Goal: Information Seeking & Learning: Learn about a topic

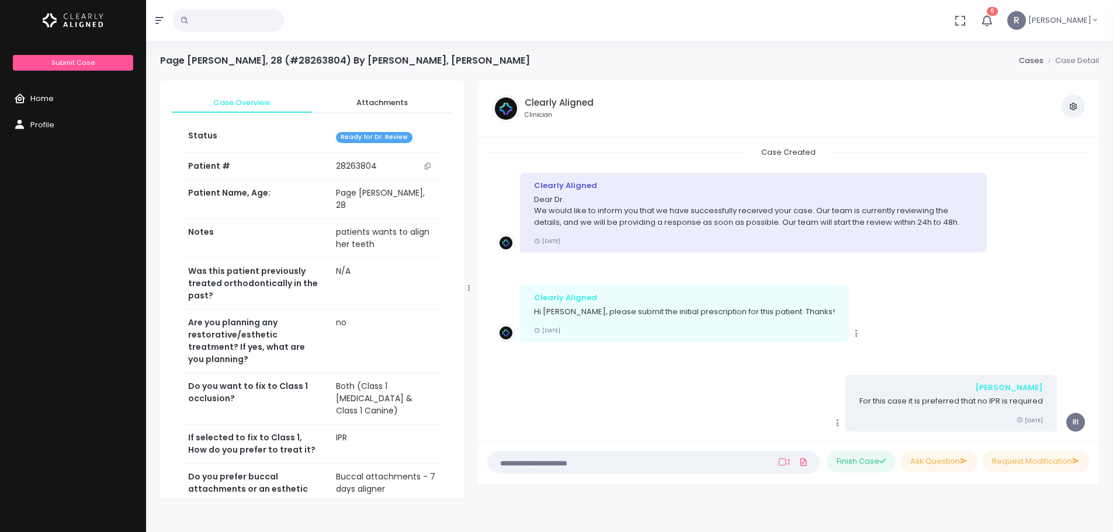
click at [36, 97] on span "Home" at bounding box center [41, 98] width 23 height 11
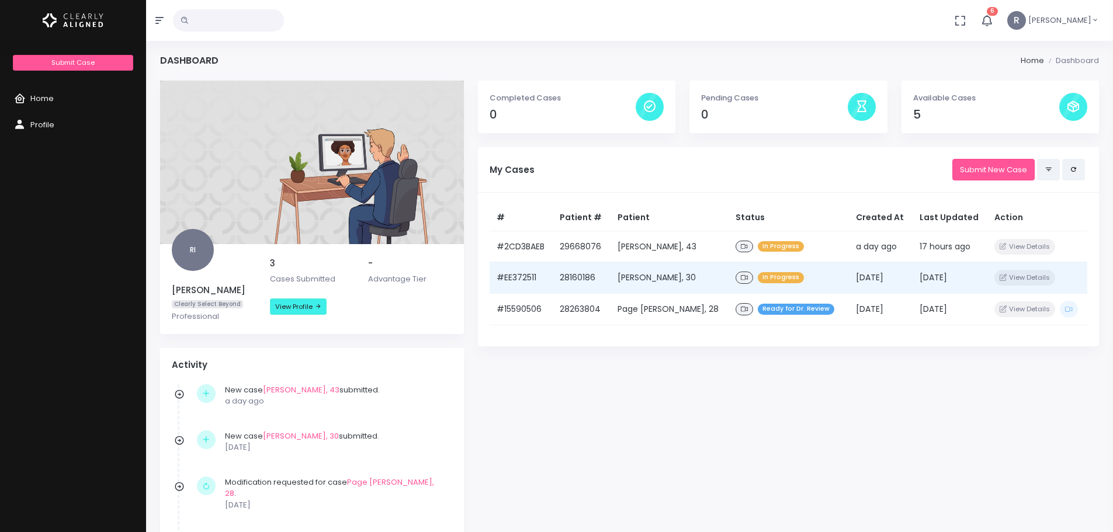
click at [679, 282] on td "[PERSON_NAME], 30" at bounding box center [670, 278] width 118 height 32
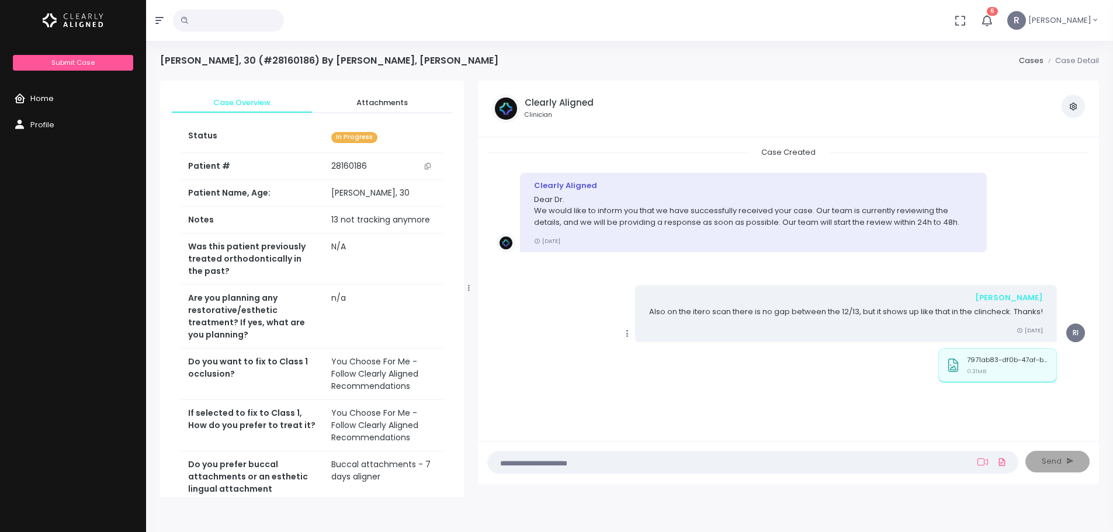
click at [55, 95] on link "Home" at bounding box center [73, 99] width 146 height 26
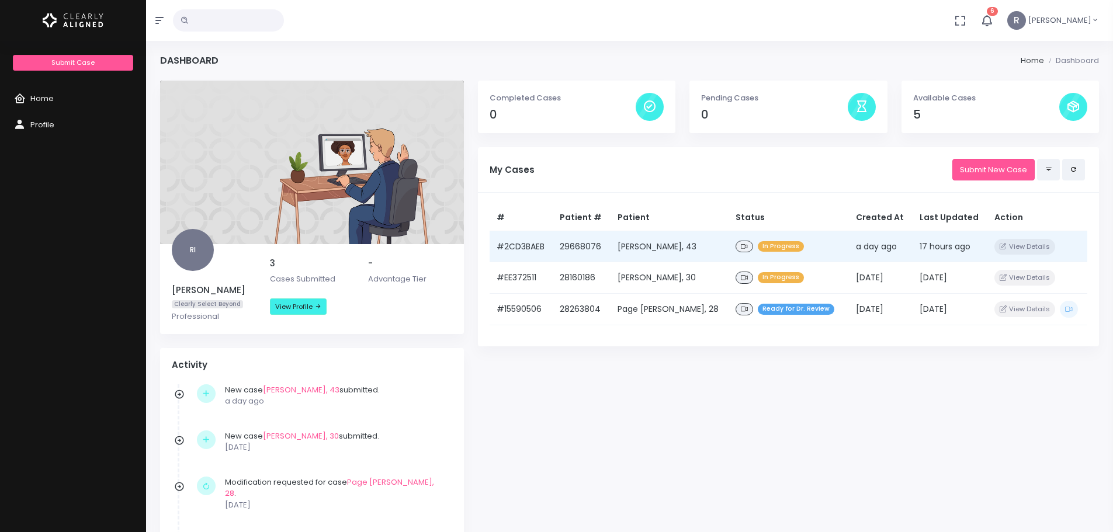
click at [565, 257] on td "29668076" at bounding box center [582, 247] width 58 height 32
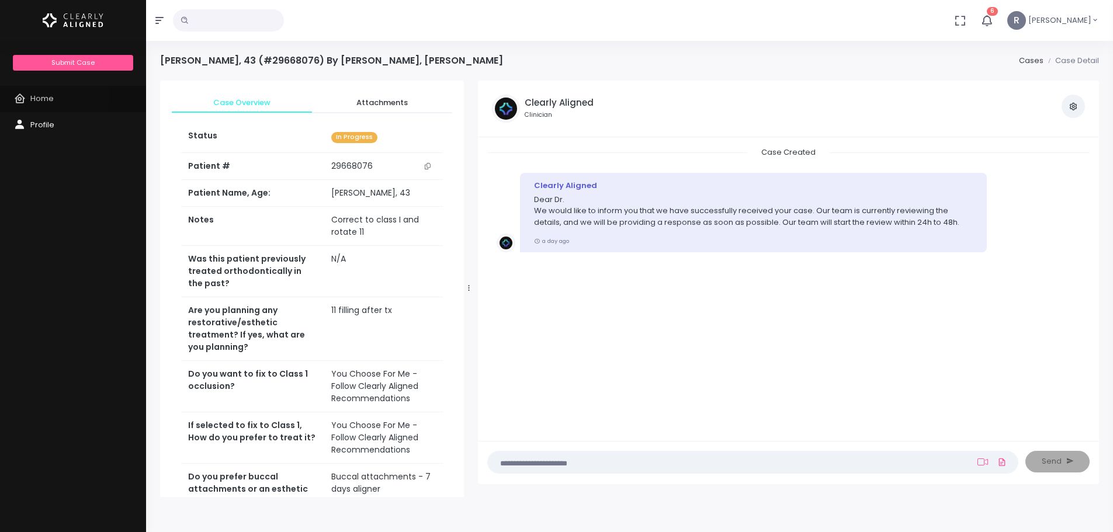
click at [44, 96] on span "Home" at bounding box center [41, 98] width 23 height 11
